Goal: Task Accomplishment & Management: Manage account settings

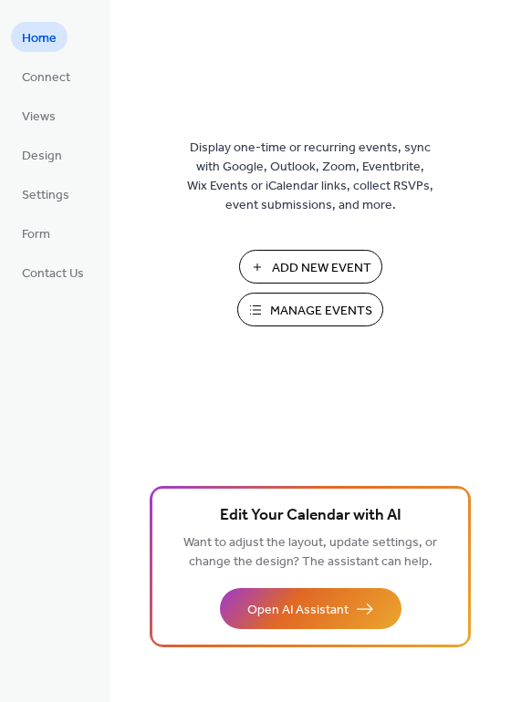
click at [294, 304] on span "Manage Events" at bounding box center [321, 311] width 102 height 19
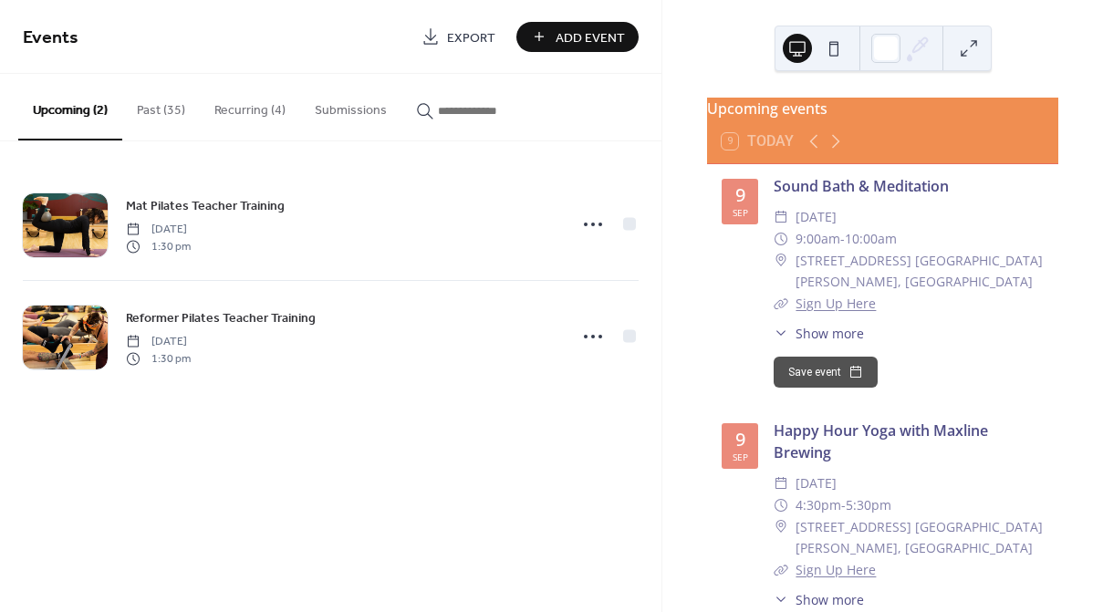
click at [257, 110] on button "Recurring (4)" at bounding box center [250, 106] width 100 height 65
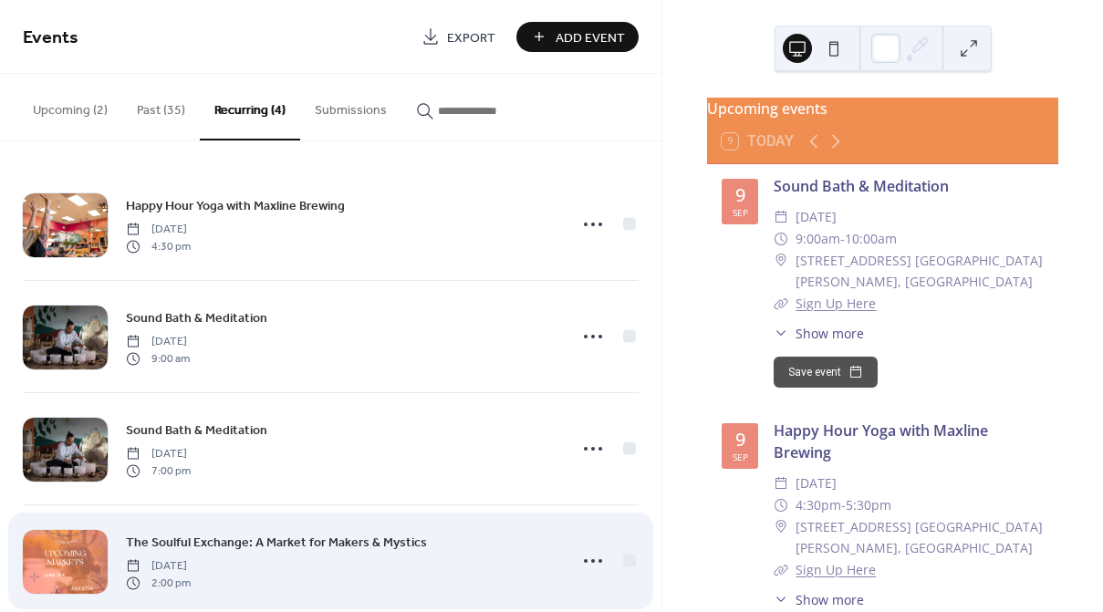
click at [304, 555] on div "The Soulful Exchange: A Market for Makers & Mystics [DATE] 2:00 pm" at bounding box center [341, 561] width 431 height 58
click at [322, 540] on span "The Soulful Exchange: A Market for Makers & Mystics" at bounding box center [276, 543] width 301 height 19
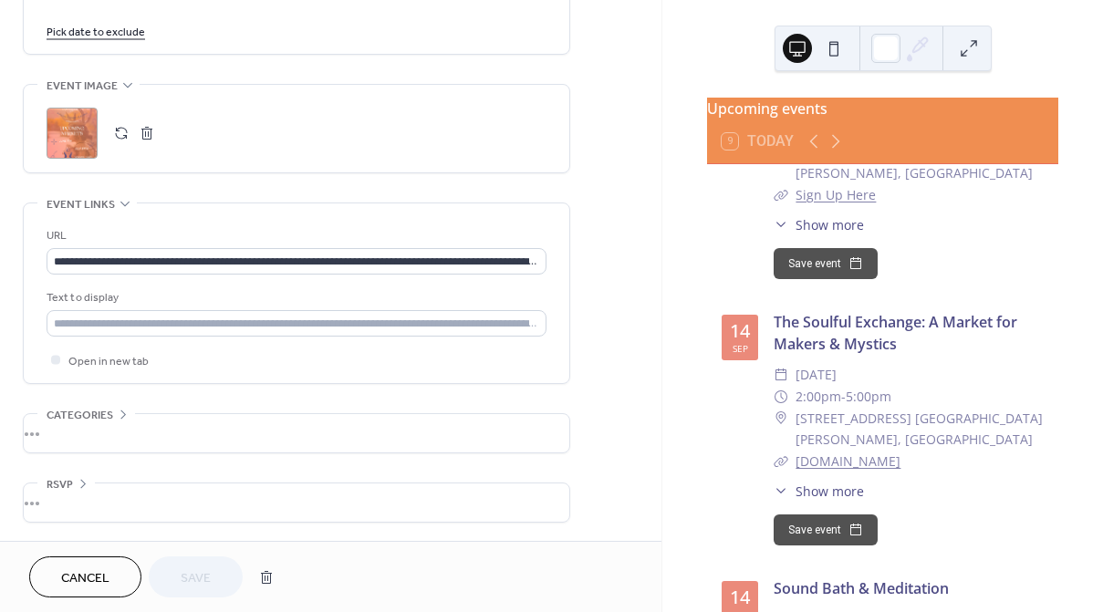
scroll to position [644, 0]
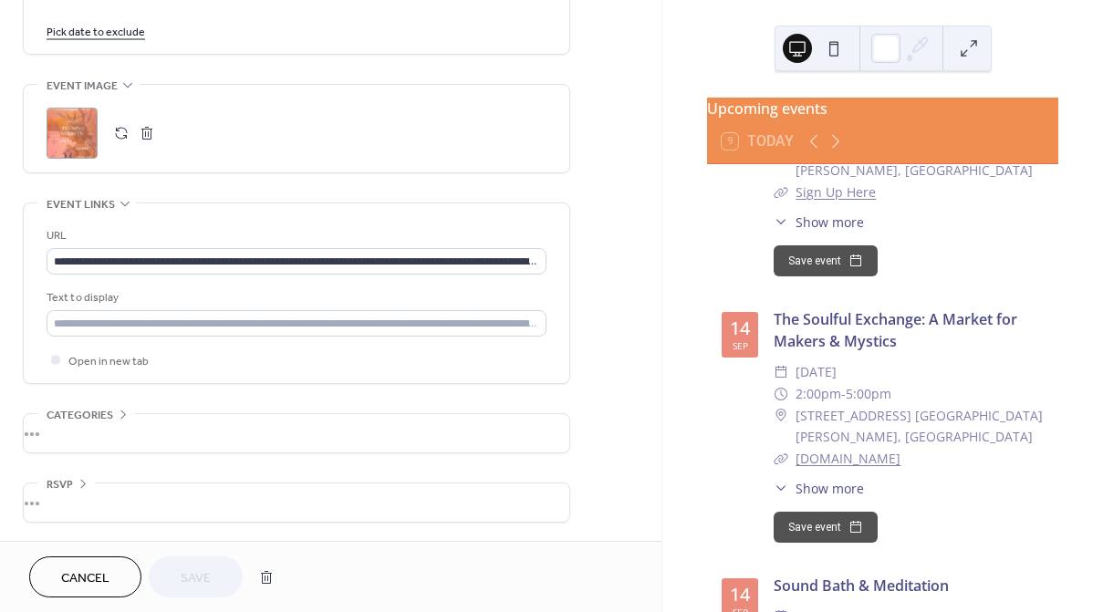
click at [870, 467] on link "www.eventbrite.com" at bounding box center [847, 458] width 105 height 17
